Goal: Transaction & Acquisition: Purchase product/service

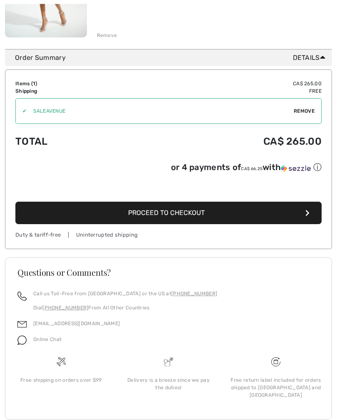
scroll to position [210, 0]
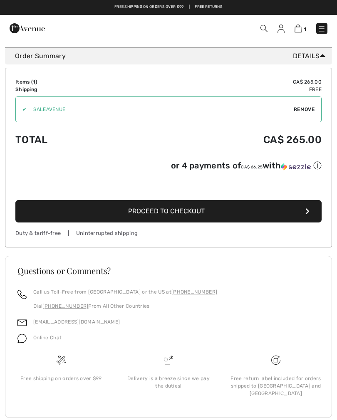
click at [303, 217] on button "Proceed to Checkout" at bounding box center [168, 211] width 306 height 22
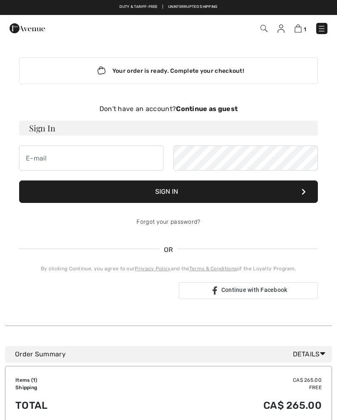
click at [300, 194] on button "Sign In" at bounding box center [168, 191] width 298 height 22
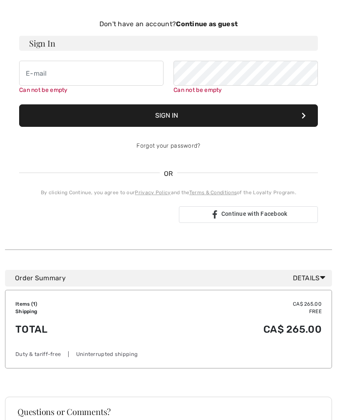
scroll to position [86, 0]
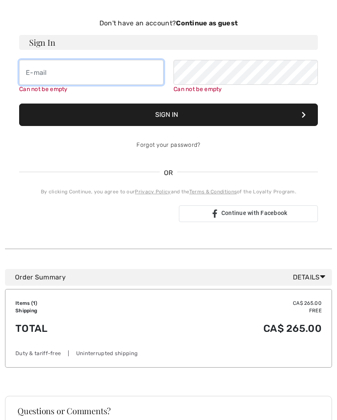
click at [85, 72] on input "email" at bounding box center [91, 72] width 144 height 25
type input "[EMAIL_ADDRESS][DOMAIN_NAME]"
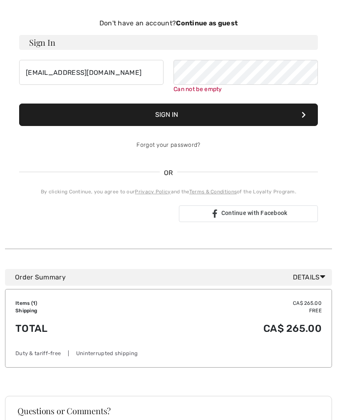
click at [202, 117] on button "Sign In" at bounding box center [168, 114] width 298 height 22
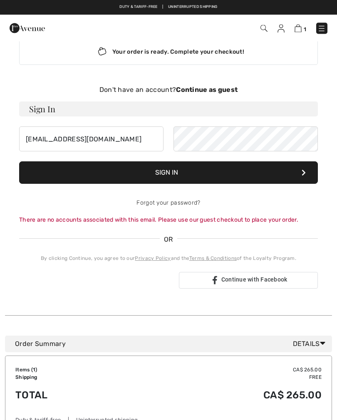
scroll to position [0, 0]
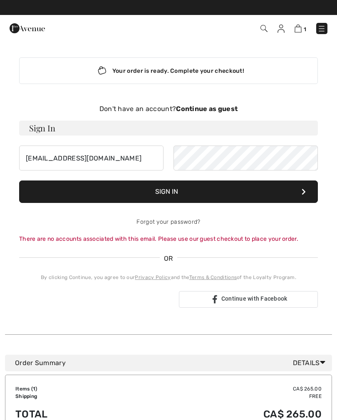
click at [216, 109] on strong "Continue as guest" at bounding box center [207, 109] width 62 height 8
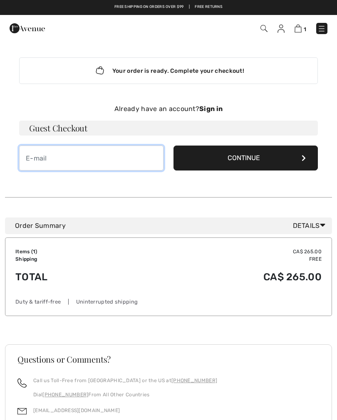
click at [121, 160] on input "email" at bounding box center [91, 157] width 144 height 25
type input "[EMAIL_ADDRESS][DOMAIN_NAME]"
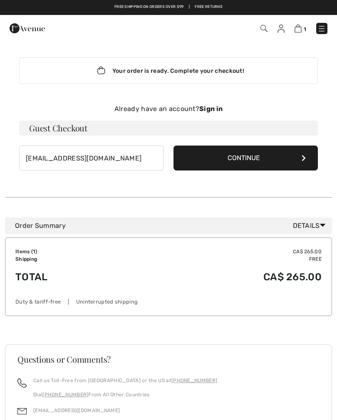
click at [300, 160] on button "Continue" at bounding box center [245, 157] width 144 height 25
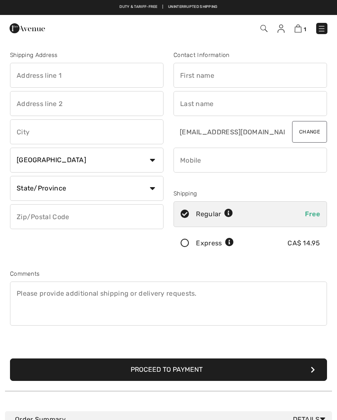
click at [104, 77] on input "text" at bounding box center [86, 75] width 153 height 25
click at [58, 132] on input "text" at bounding box center [86, 131] width 153 height 25
type input "[STREET_ADDRESS]"
click at [151, 189] on select "State/Province Alberta British Columbia Manitoba New Brunswick Newfoundland and…" at bounding box center [86, 188] width 153 height 25
type input "Winnipeg"
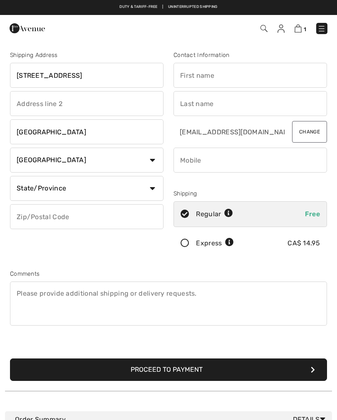
select select "MB"
click at [92, 215] on input "text" at bounding box center [86, 216] width 153 height 25
type input "R2J2P7"
click at [213, 76] on input "text" at bounding box center [249, 75] width 153 height 25
type input "Carol"
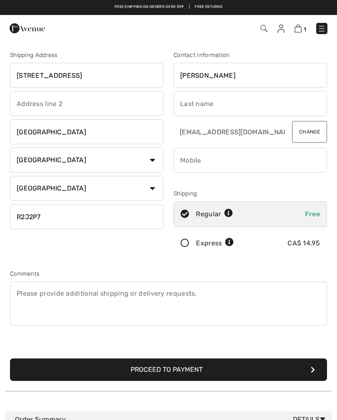
click at [210, 103] on input "text" at bounding box center [249, 103] width 153 height 25
type input "Conan"
click at [215, 158] on input "phone" at bounding box center [249, 160] width 153 height 25
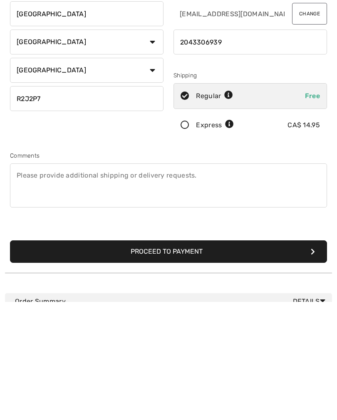
type input "2043306939"
click at [195, 358] on button "Proceed to Payment" at bounding box center [168, 369] width 317 height 22
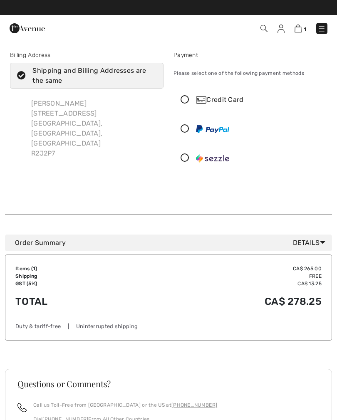
click at [186, 130] on icon at bounding box center [185, 129] width 22 height 9
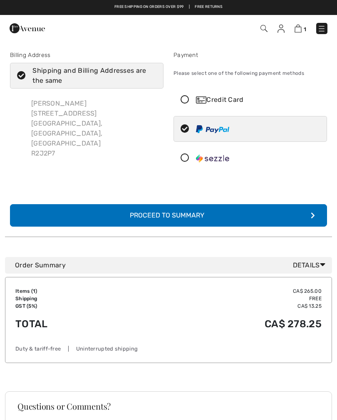
click at [315, 212] on button "Complete Your Order with PayPal Proceed to Summary" at bounding box center [168, 215] width 317 height 22
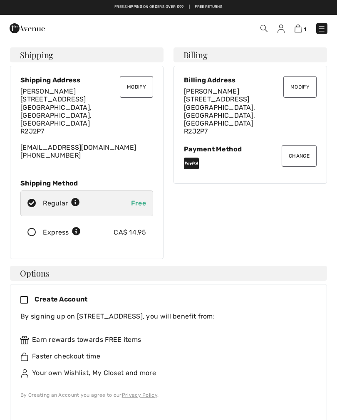
click at [26, 296] on icon at bounding box center [27, 300] width 14 height 9
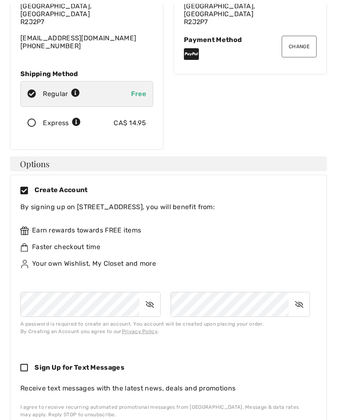
scroll to position [109, 0]
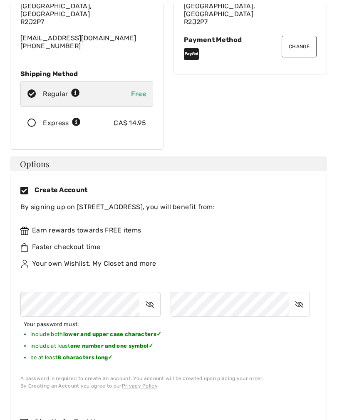
click at [249, 242] on div "Faster checkout time" at bounding box center [164, 247] width 289 height 10
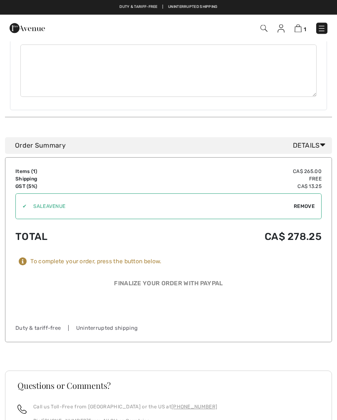
scroll to position [689, 0]
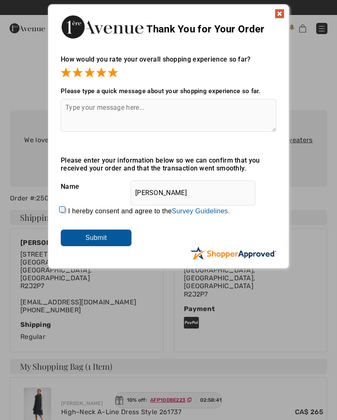
click at [95, 239] on input "Submit" at bounding box center [96, 237] width 71 height 17
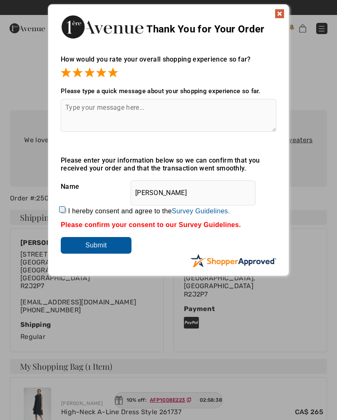
click at [280, 18] on img at bounding box center [279, 14] width 10 height 10
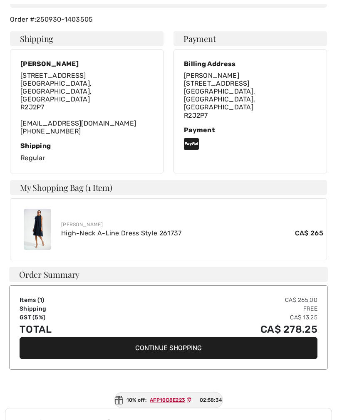
scroll to position [179, 0]
